Goal: Task Accomplishment & Management: Manage account settings

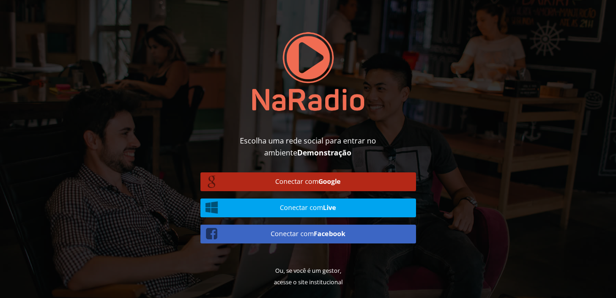
click at [325, 177] on link "Conectar com Google" at bounding box center [308, 181] width 216 height 19
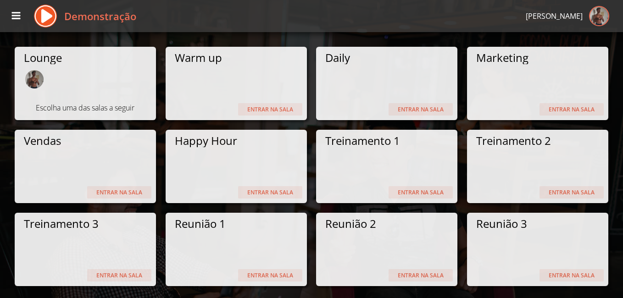
click at [20, 13] on icon at bounding box center [16, 16] width 10 height 10
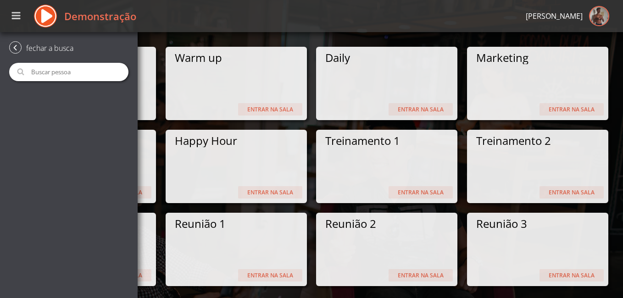
click at [13, 44] on icon at bounding box center [15, 47] width 12 height 12
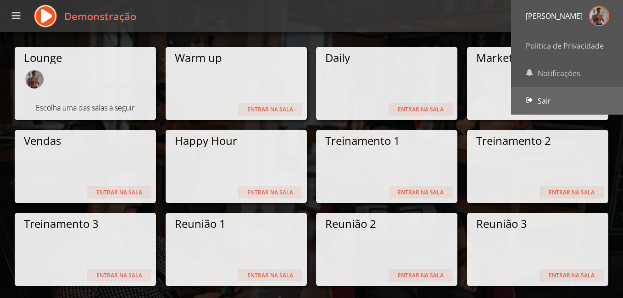
click at [559, 99] on link "Sair" at bounding box center [567, 101] width 112 height 28
click at [560, 91] on link "Sair" at bounding box center [567, 101] width 112 height 28
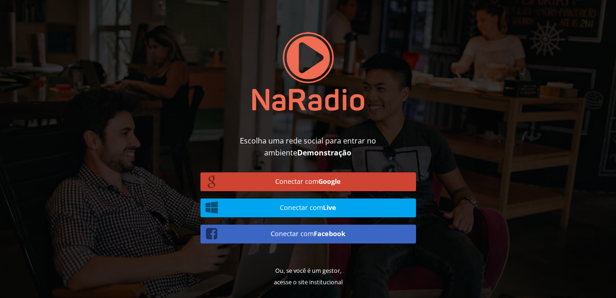
drag, startPoint x: 228, startPoint y: 62, endPoint x: 228, endPoint y: 56, distance: 6.0
click at [228, 62] on div at bounding box center [308, 71] width 229 height 143
